Goal: Transaction & Acquisition: Book appointment/travel/reservation

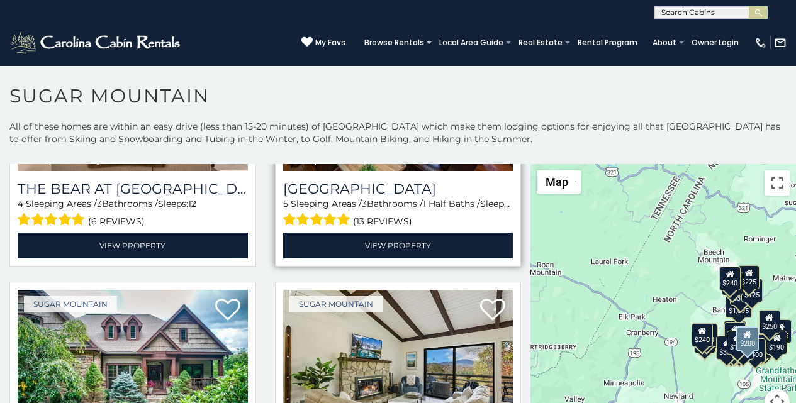
scroll to position [210, 0]
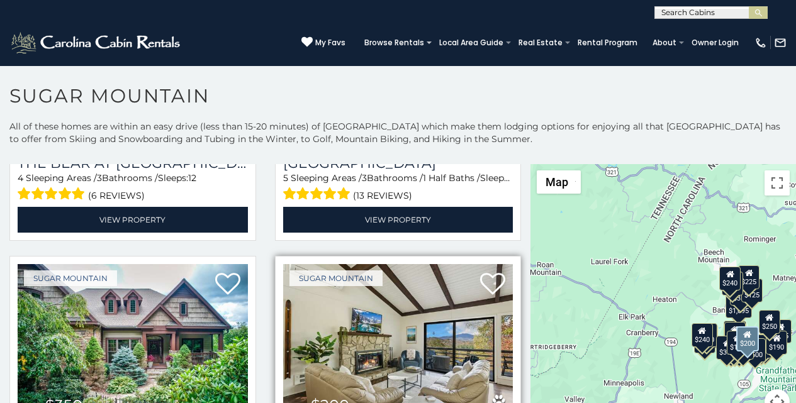
click at [300, 400] on div "from $200 daily" at bounding box center [329, 406] width 80 height 16
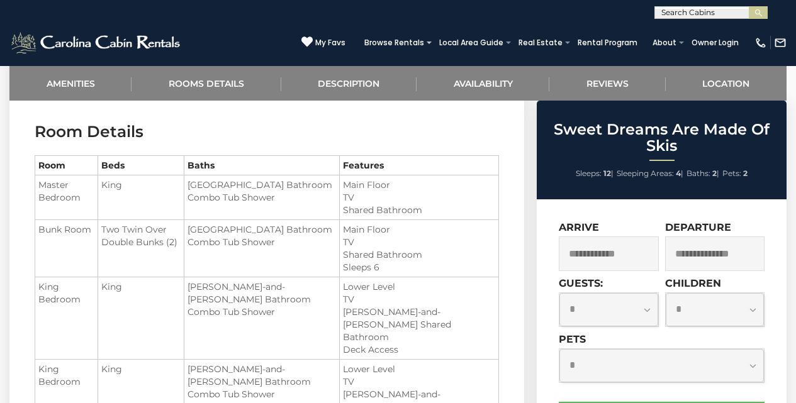
scroll to position [929, 0]
click at [569, 293] on select "**********" at bounding box center [608, 309] width 98 height 33
select select "**"
click at [559, 293] on select "**********" at bounding box center [608, 309] width 98 height 33
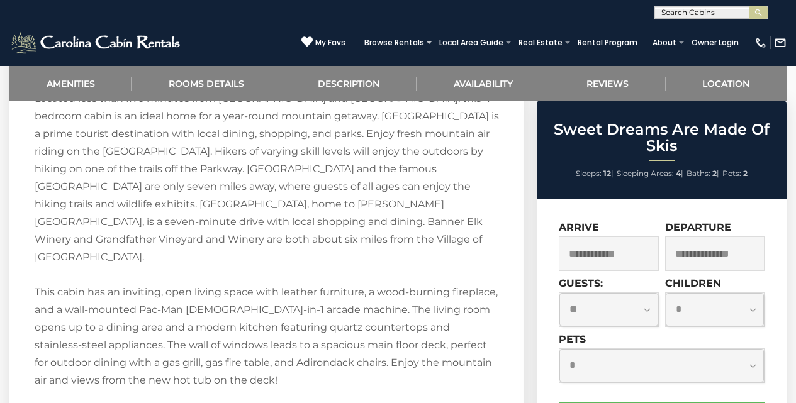
scroll to position [1453, 0]
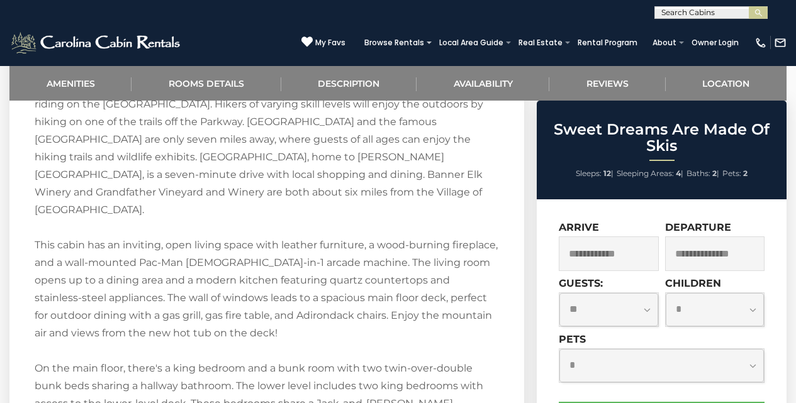
click at [674, 277] on label "Children" at bounding box center [693, 283] width 56 height 12
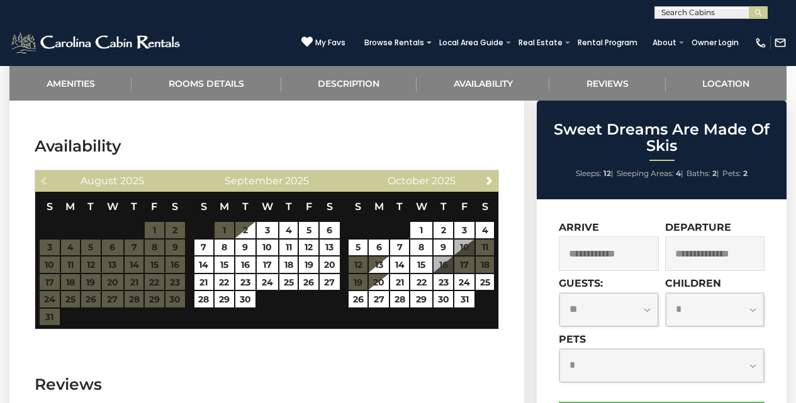
scroll to position [2132, 0]
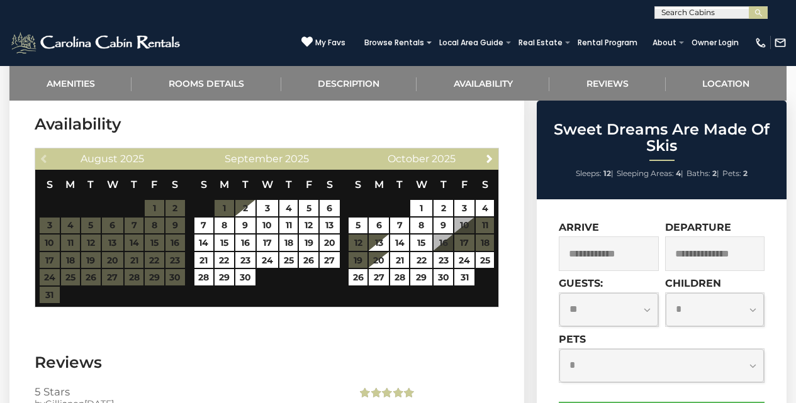
click at [580, 247] on input "text" at bounding box center [608, 254] width 99 height 35
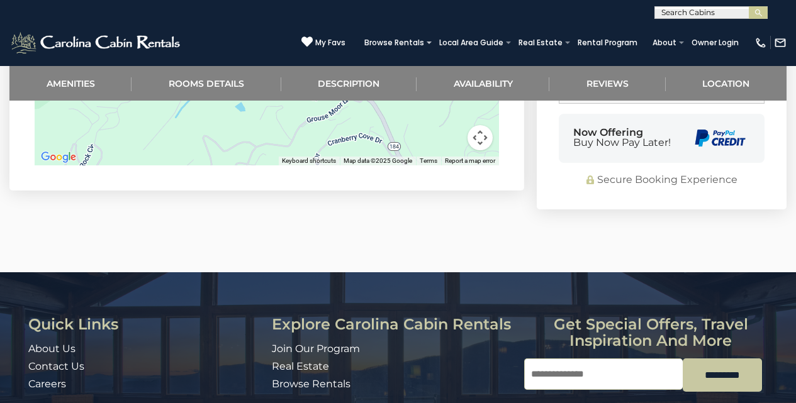
scroll to position [2302, 0]
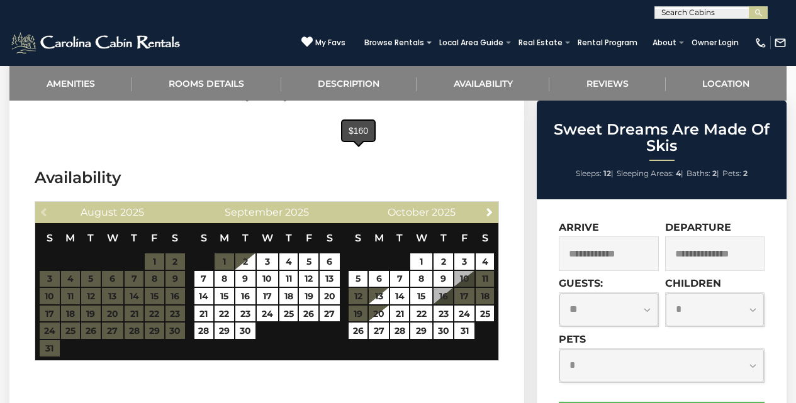
scroll to position [2132, 0]
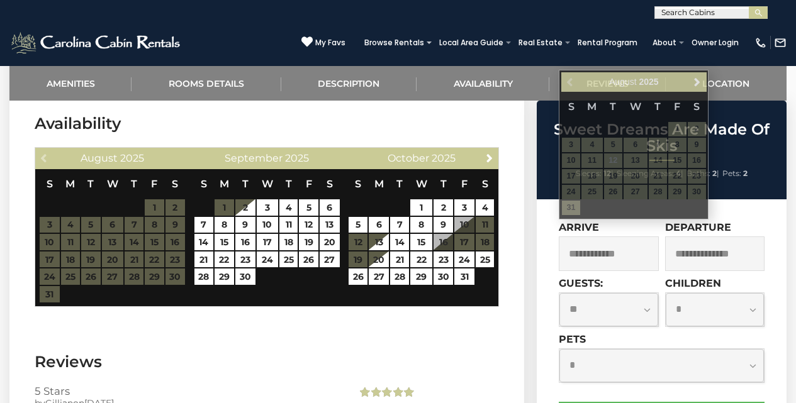
click at [570, 247] on input "text" at bounding box center [608, 254] width 99 height 35
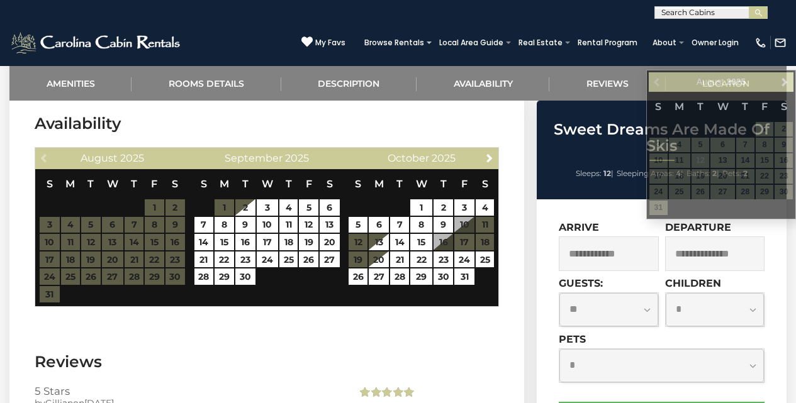
click at [674, 247] on input "text" at bounding box center [714, 254] width 99 height 35
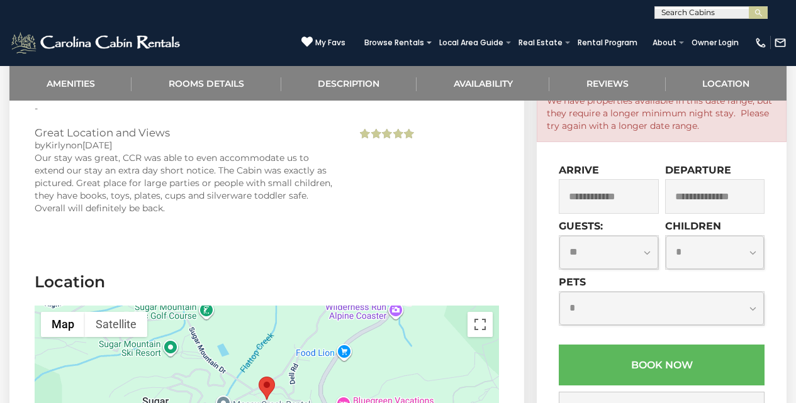
scroll to position [2428, 0]
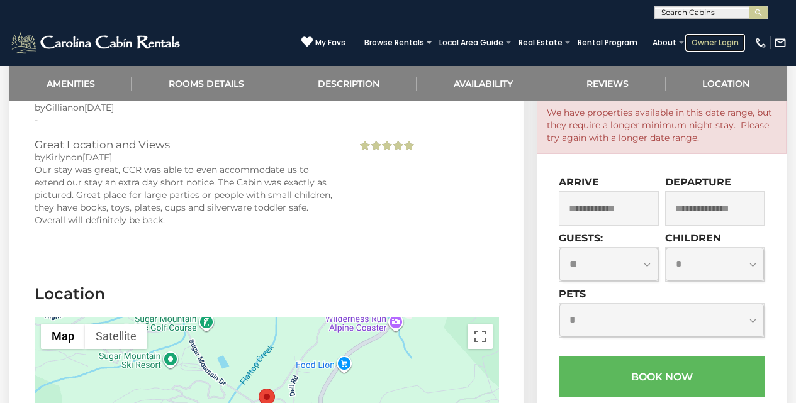
click at [697, 46] on link "Owner Login" at bounding box center [715, 43] width 60 height 18
